Goal: Browse casually: Explore the website without a specific task or goal

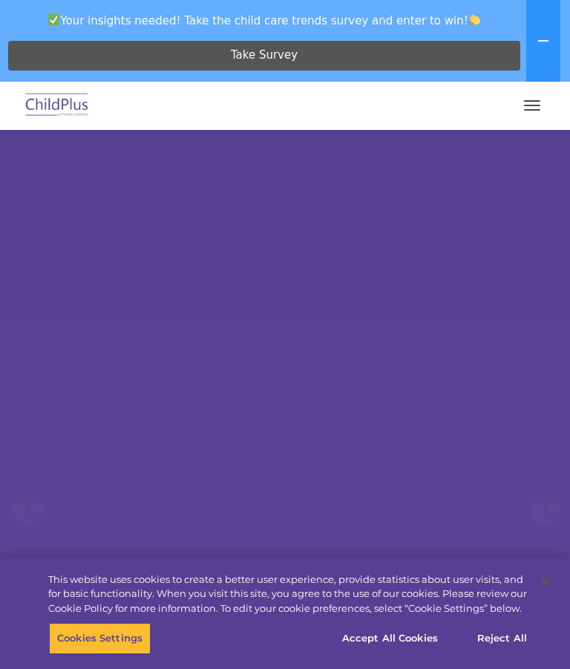
select select "MEDIUM"
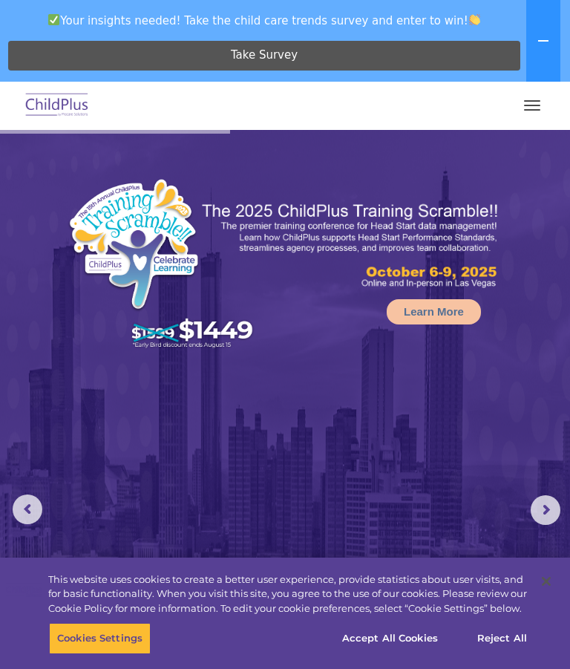
click at [531, 107] on button "button" at bounding box center [532, 106] width 31 height 24
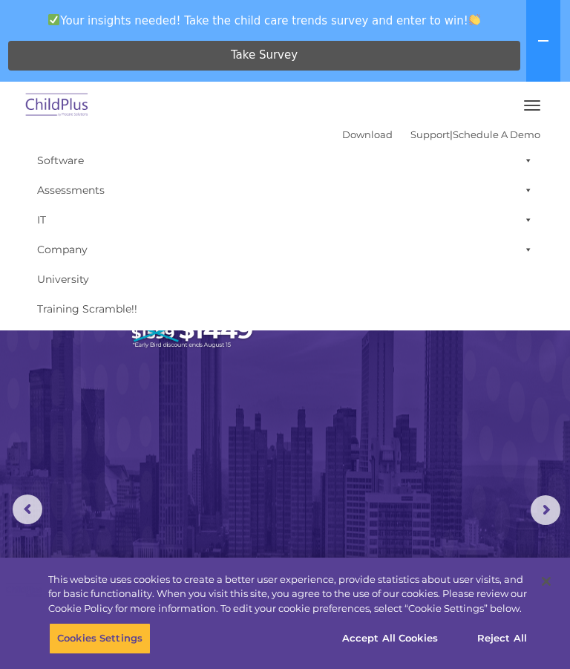
click at [514, 415] on img at bounding box center [285, 505] width 570 height 750
click at [515, 389] on img at bounding box center [285, 505] width 570 height 750
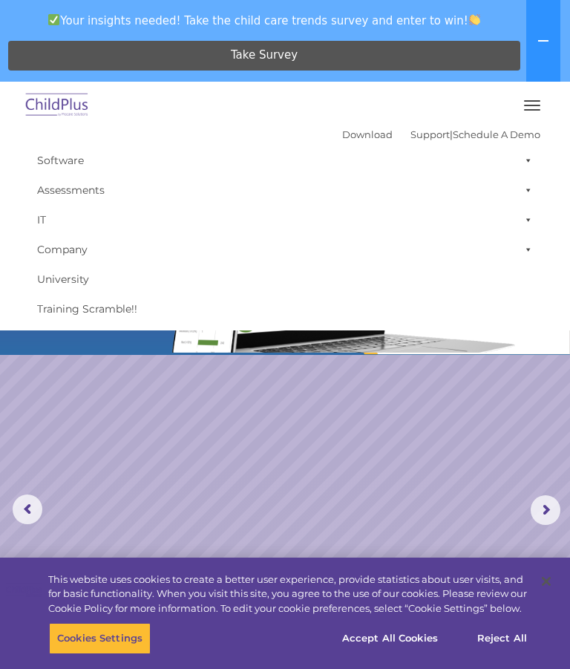
click at [191, 113] on div at bounding box center [285, 106] width 511 height 36
click at [61, 102] on img at bounding box center [57, 105] width 70 height 35
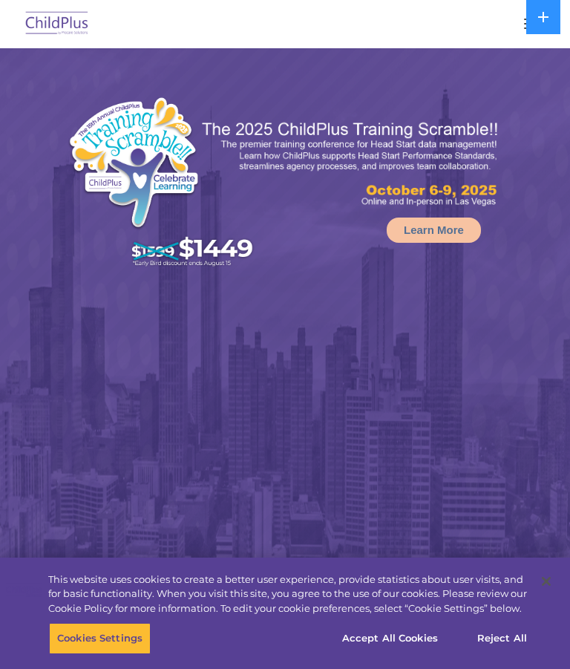
select select "MEDIUM"
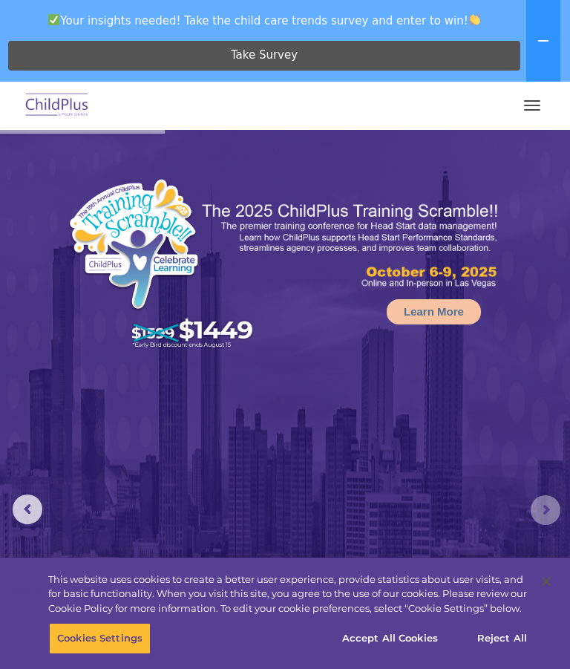
click at [546, 504] on rs-arrow at bounding box center [546, 510] width 30 height 30
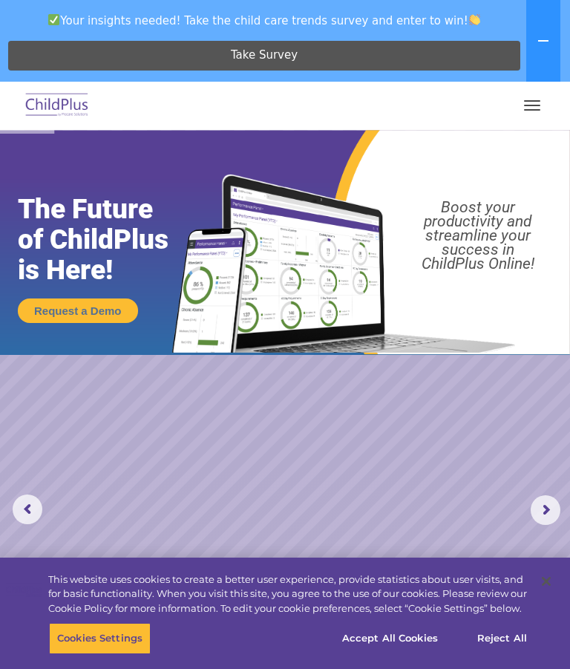
click at [545, 501] on rs-arrow at bounding box center [546, 510] width 30 height 30
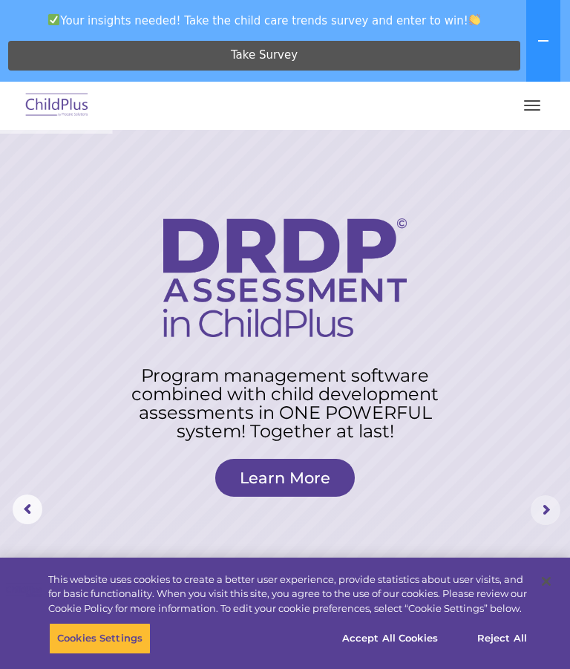
click at [543, 502] on rs-arrow at bounding box center [546, 510] width 30 height 30
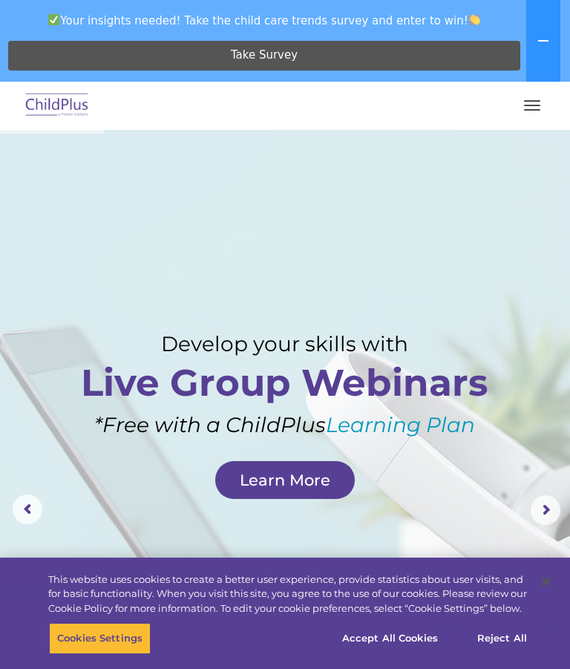
click at [543, 501] on rs-arrow at bounding box center [546, 510] width 30 height 30
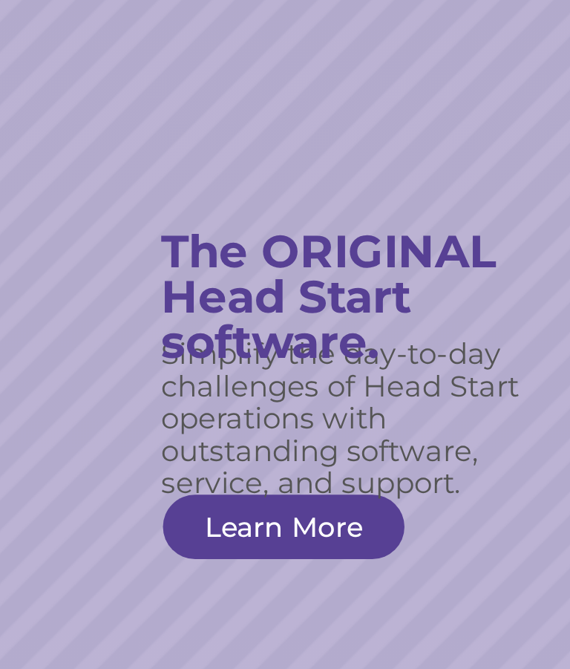
scroll to position [36, 0]
